Goal: Task Accomplishment & Management: Manage account settings

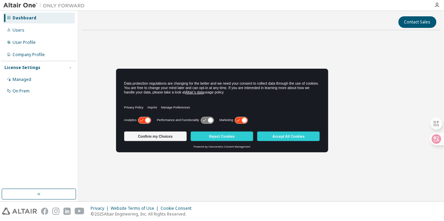
click at [295, 139] on button "Accept All Cookies" at bounding box center [289, 137] width 63 height 10
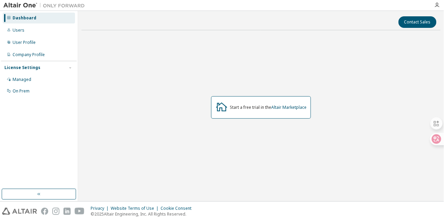
click at [37, 68] on div "License Settings" at bounding box center [38, 68] width 69 height 6
click at [32, 81] on div "Managed" at bounding box center [39, 79] width 72 height 11
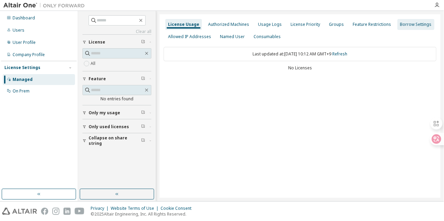
click at [406, 24] on div "Borrow Settings" at bounding box center [417, 24] width 32 height 5
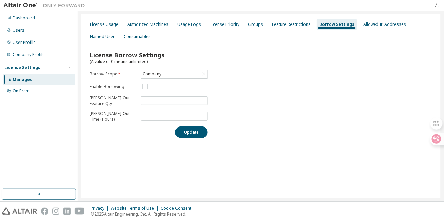
click at [51, 150] on div "Dashboard Users User Profile Company Profile License Settings Managed On Prem" at bounding box center [39, 100] width 76 height 176
click at [49, 143] on div "Dashboard Users User Profile Company Profile License Settings Managed On Prem" at bounding box center [39, 100] width 76 height 176
